Goal: Book appointment/travel/reservation

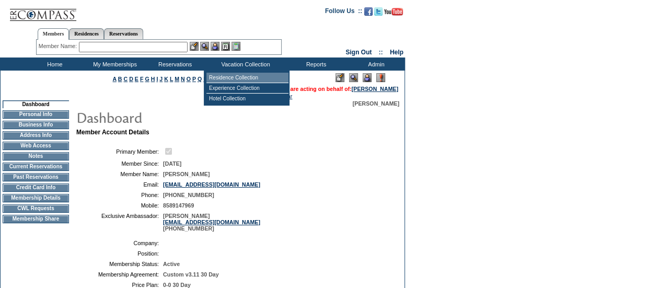
click at [251, 77] on td "Residence Collection" at bounding box center [247, 78] width 82 height 10
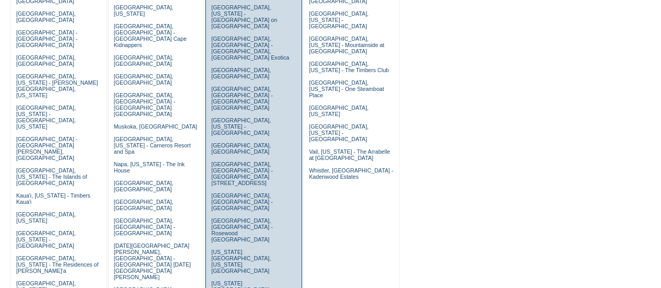
scroll to position [230, 0]
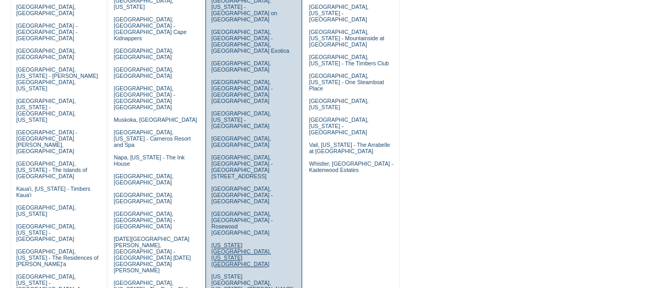
click at [234, 242] on link "[US_STATE][GEOGRAPHIC_DATA], [US_STATE][GEOGRAPHIC_DATA]" at bounding box center [241, 254] width 60 height 25
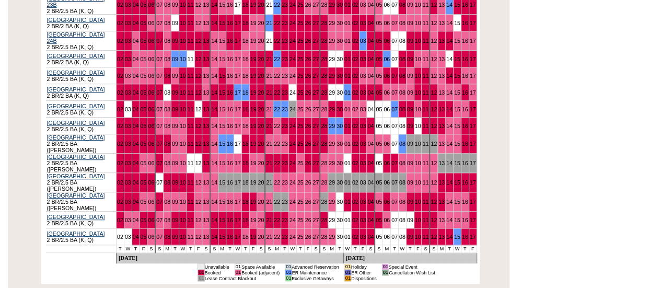
scroll to position [282, 0]
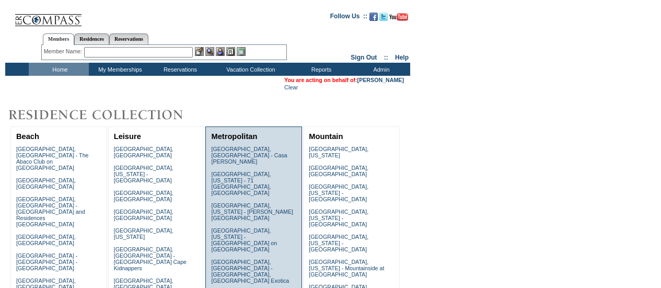
scroll to position [230, 0]
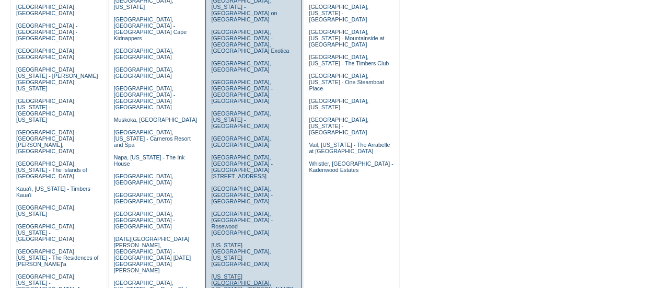
click at [225, 273] on link "New York City, New York - Trump New York" at bounding box center [252, 285] width 82 height 25
